Goal: Transaction & Acquisition: Subscribe to service/newsletter

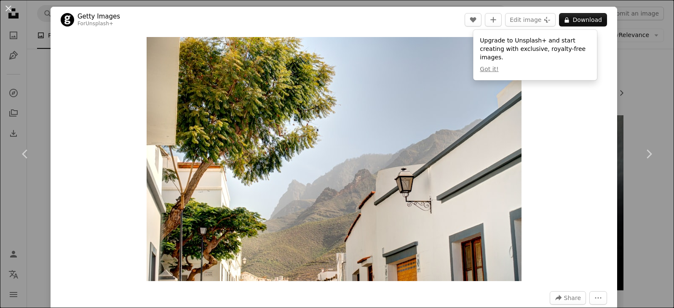
scroll to position [1038, 0]
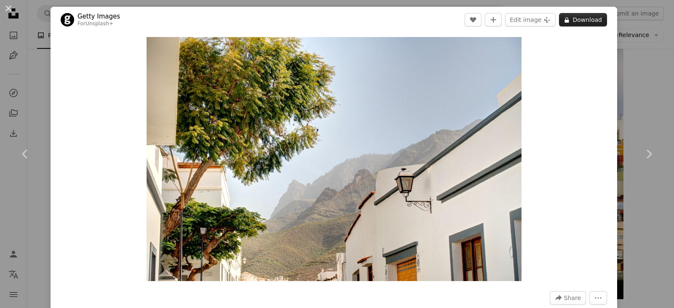
click at [579, 24] on button "A lock Download" at bounding box center [583, 19] width 48 height 13
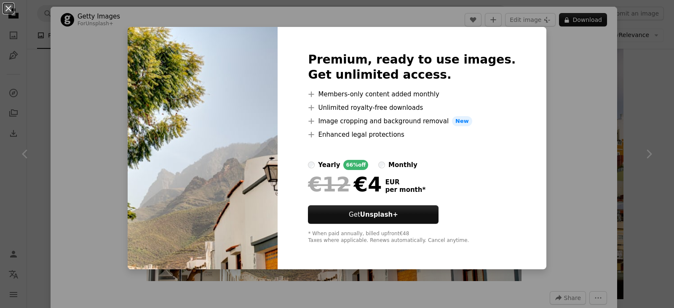
click at [401, 165] on div "monthly" at bounding box center [402, 165] width 29 height 10
click at [340, 164] on div "yearly" at bounding box center [329, 165] width 22 height 10
